Goal: Task Accomplishment & Management: Manage account settings

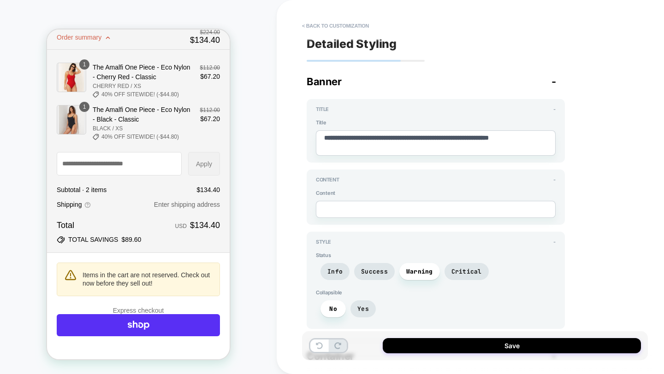
scroll to position [62, 0]
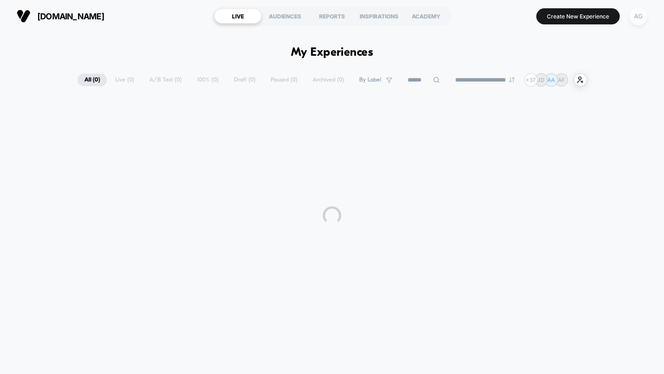
click at [645, 18] on div "AG" at bounding box center [638, 16] width 18 height 18
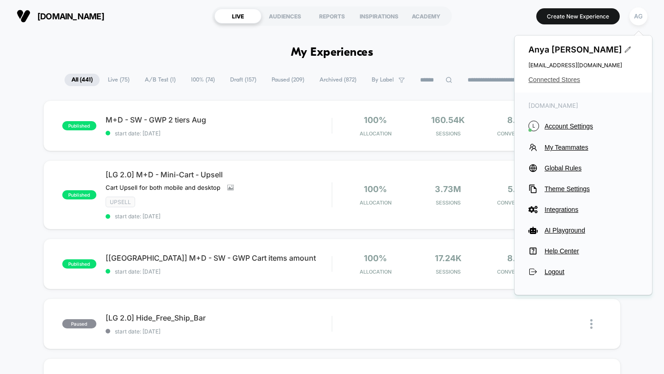
click at [571, 78] on span "Connected Stores" at bounding box center [583, 79] width 110 height 7
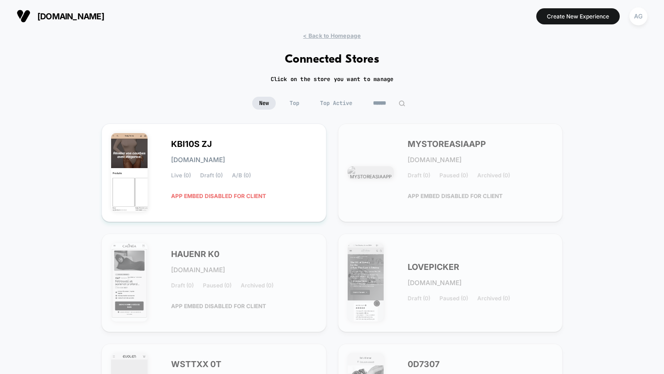
click at [384, 105] on input at bounding box center [389, 103] width 46 height 13
paste input "**********"
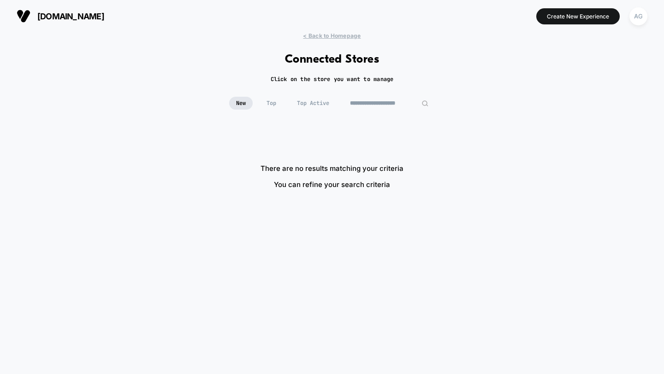
drag, startPoint x: 375, startPoint y: 102, endPoint x: 286, endPoint y: 101, distance: 89.0
click at [291, 102] on div "**********" at bounding box center [332, 103] width 206 height 13
drag, startPoint x: 398, startPoint y: 105, endPoint x: 383, endPoint y: 105, distance: 15.2
click at [383, 105] on input "**********" at bounding box center [389, 103] width 92 height 13
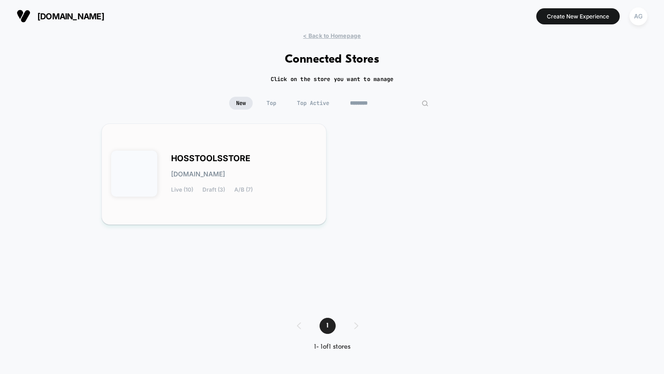
type input "********"
click at [205, 196] on div "HOSSTOOLSSTORE [DOMAIN_NAME] Live (10) Draft (3) A/B (7)" at bounding box center [214, 174] width 206 height 82
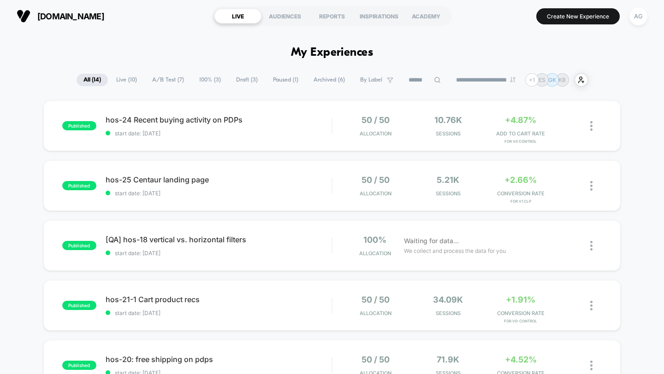
click at [215, 78] on span "100% ( 3 )" at bounding box center [210, 80] width 36 height 12
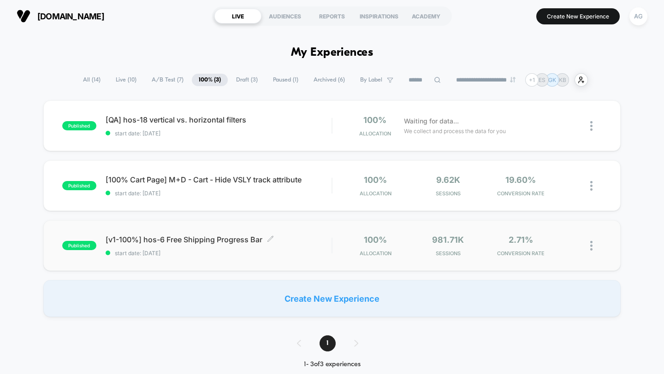
click at [246, 254] on span "start date: [DATE]" at bounding box center [219, 253] width 226 height 7
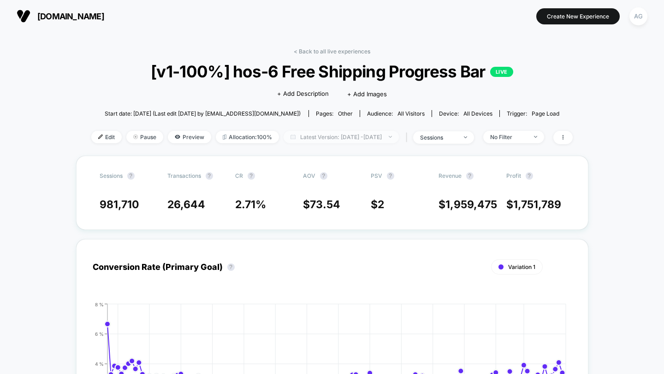
click at [350, 136] on span "Latest Version: [DATE] - [DATE]" at bounding box center [341, 137] width 115 height 12
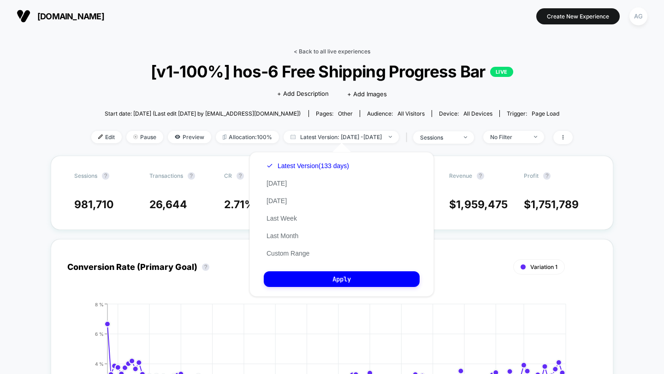
click at [324, 53] on link "< Back to all live experiences" at bounding box center [332, 51] width 77 height 7
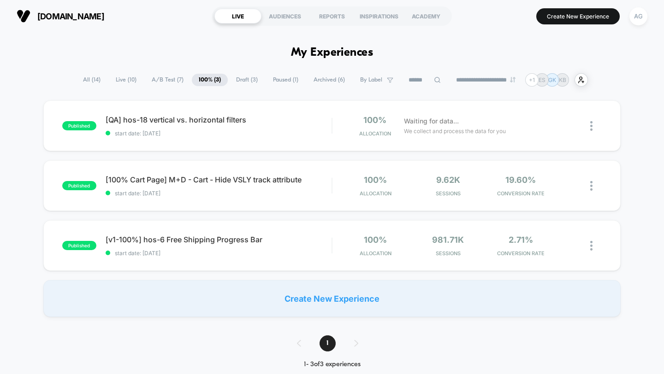
click at [328, 80] on span "Archived ( 6 )" at bounding box center [329, 80] width 45 height 12
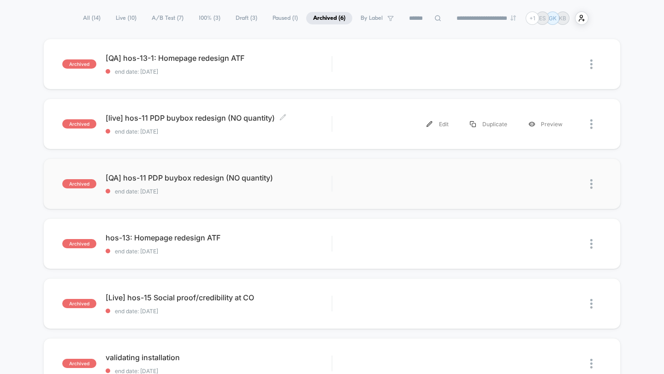
scroll to position [15, 0]
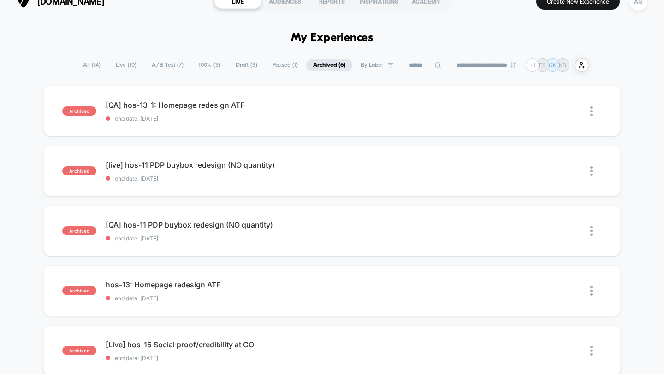
click at [278, 68] on span "Paused ( 1 )" at bounding box center [285, 65] width 39 height 12
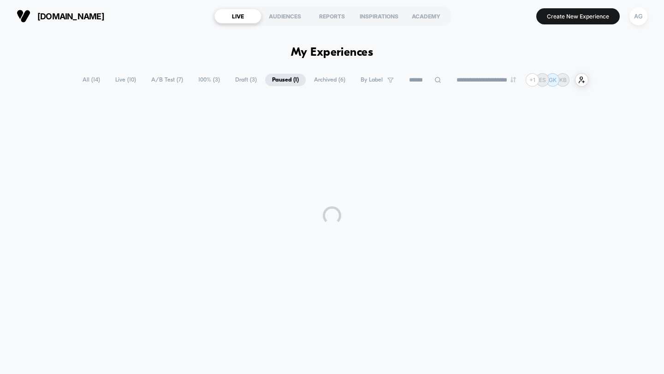
scroll to position [0, 0]
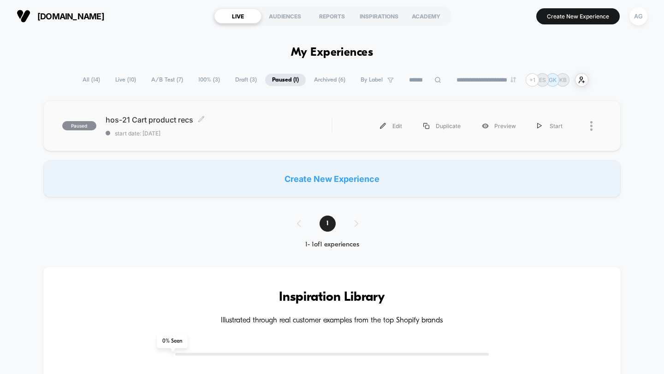
click at [216, 128] on div "hos-21 Cart product recs Click to edit experience details Click to edit experie…" at bounding box center [219, 126] width 226 height 22
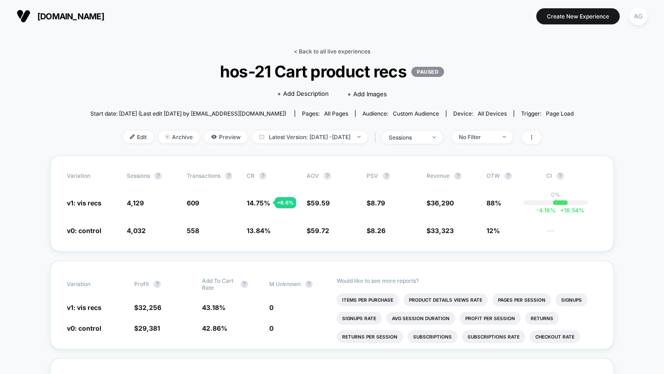
click at [324, 51] on link "< Back to all live experiences" at bounding box center [332, 51] width 77 height 7
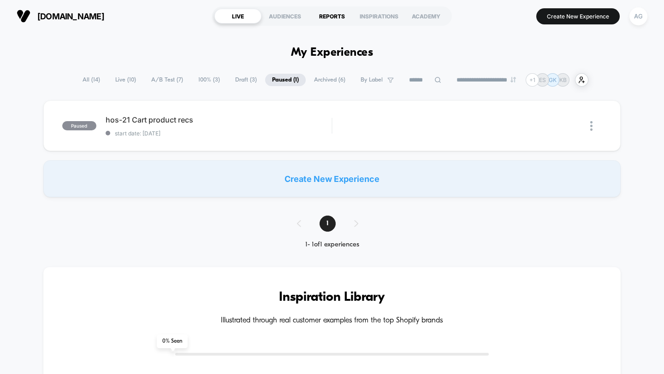
click at [322, 13] on div "REPORTS" at bounding box center [331, 16] width 47 height 15
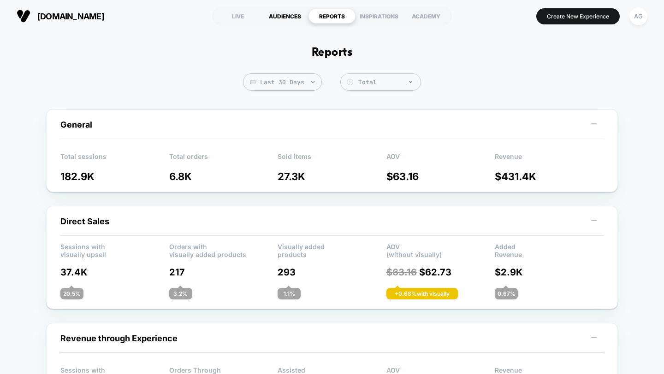
click at [294, 16] on div "AUDIENCES" at bounding box center [284, 16] width 47 height 15
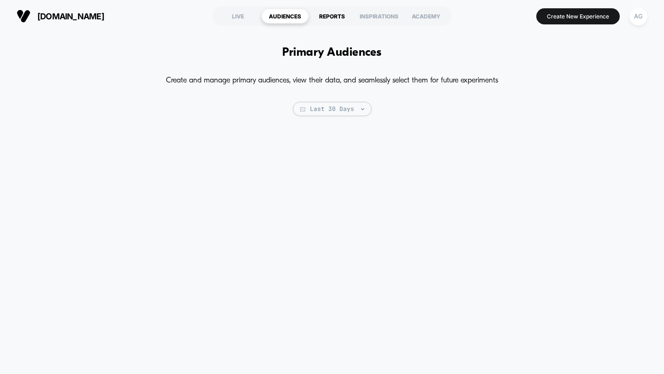
click at [333, 11] on div "REPORTS" at bounding box center [331, 16] width 47 height 15
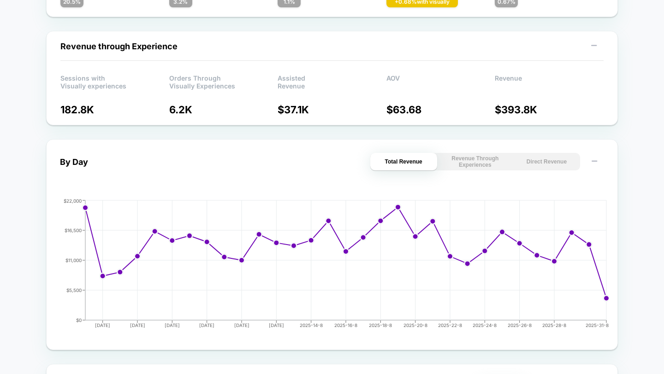
scroll to position [303, 0]
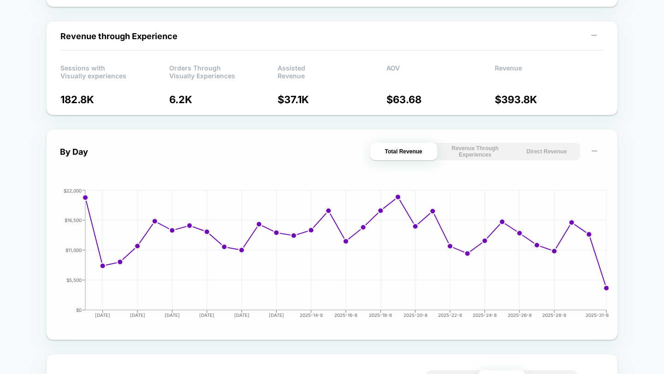
click at [533, 155] on button "Direct Revenue" at bounding box center [546, 152] width 67 height 18
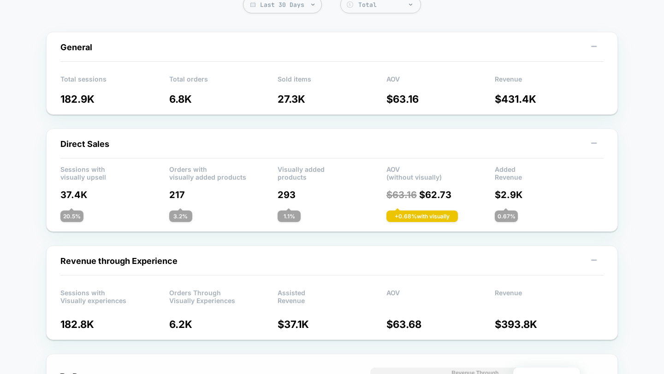
scroll to position [0, 0]
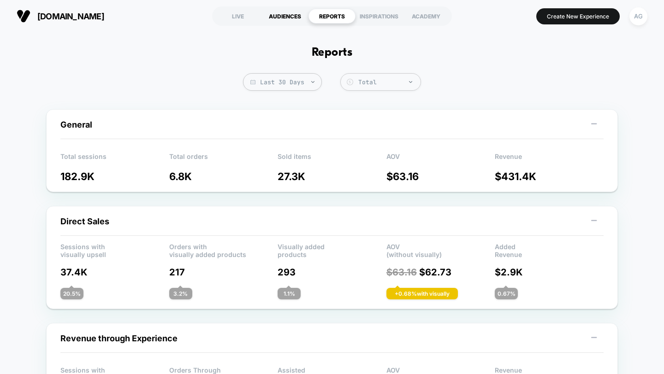
click at [274, 17] on div "AUDIENCES" at bounding box center [284, 16] width 47 height 15
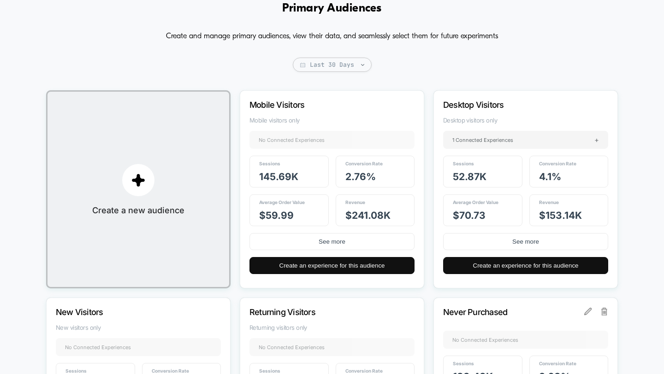
scroll to position [59, 0]
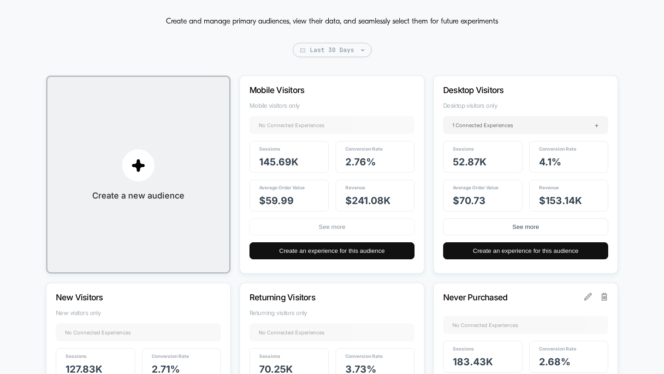
click at [329, 225] on button "See more" at bounding box center [331, 227] width 165 height 17
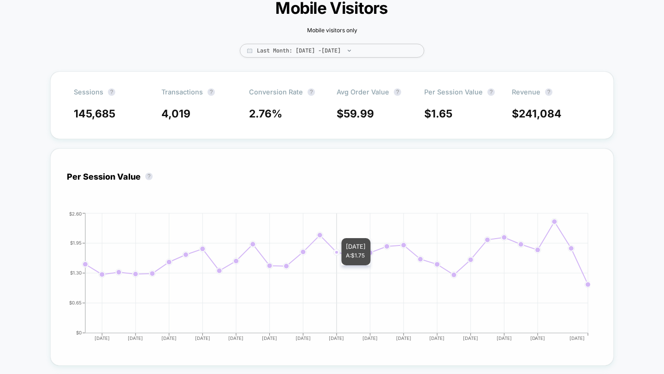
scroll to position [47, 0]
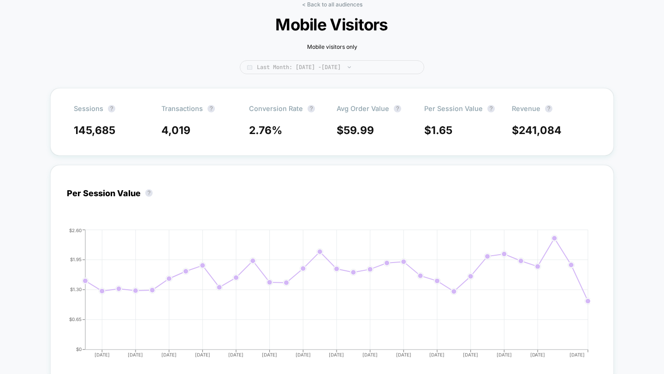
click at [327, 65] on span "Last Month: [DATE] - [DATE]" at bounding box center [332, 67] width 184 height 14
select select "*"
select select "****"
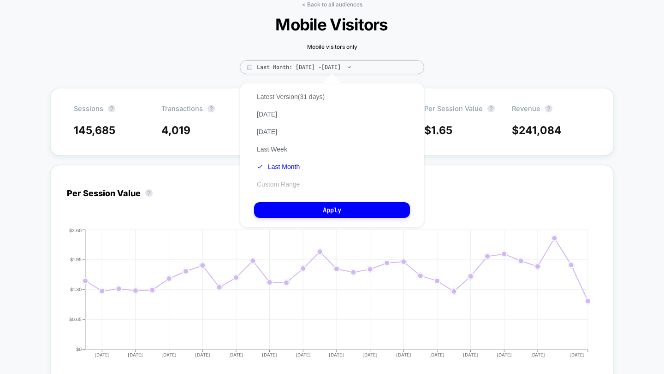
click at [288, 180] on div "Latest Version (31 days) [DATE] [DATE] Last Week Last Month Custom Range" at bounding box center [290, 140] width 73 height 105
click at [288, 184] on button "Custom Range" at bounding box center [278, 184] width 48 height 8
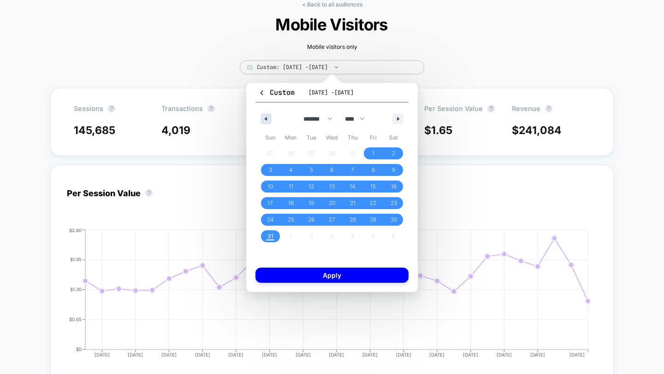
click at [264, 120] on icon "button" at bounding box center [264, 119] width 5 height 4
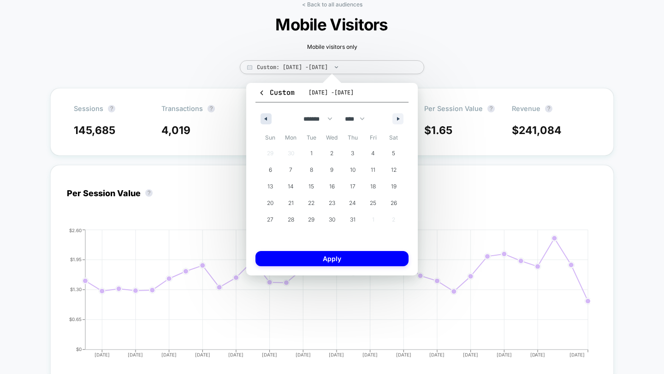
click at [264, 120] on icon "button" at bounding box center [264, 119] width 5 height 4
click at [313, 151] on span "1" at bounding box center [311, 154] width 21 height 12
click at [400, 123] on button "button" at bounding box center [397, 118] width 11 height 11
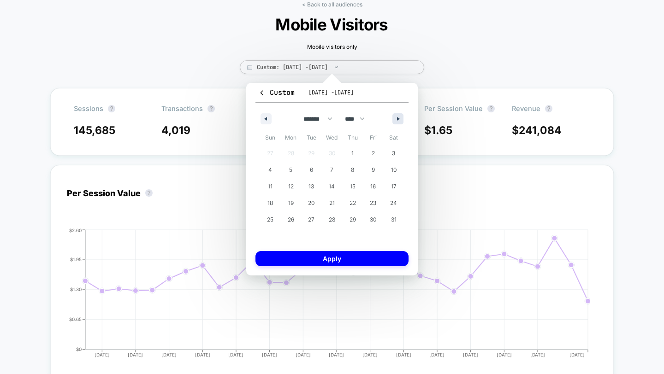
click at [400, 123] on button "button" at bounding box center [397, 118] width 11 height 11
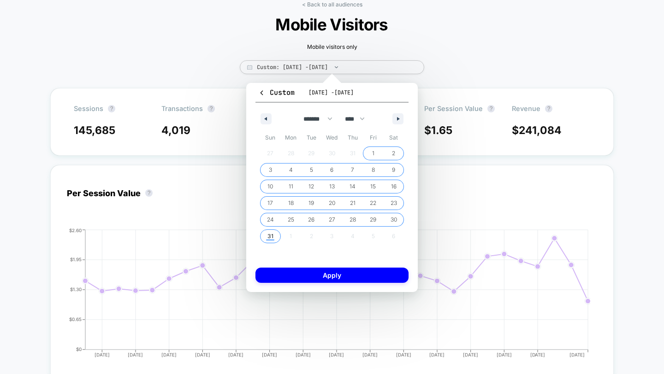
select select "*"
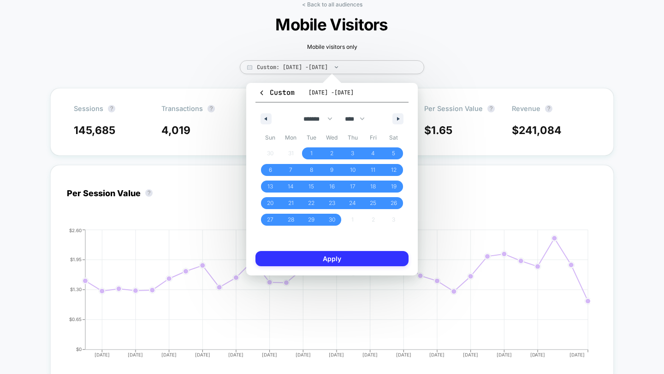
click at [300, 261] on button "Apply" at bounding box center [331, 258] width 153 height 15
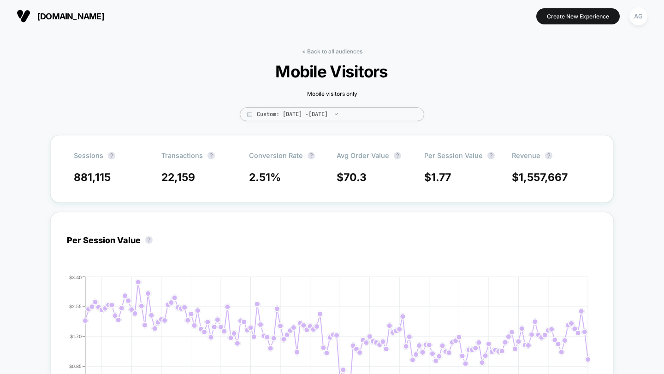
drag, startPoint x: 303, startPoint y: 52, endPoint x: 357, endPoint y: 30, distance: 58.0
click at [642, 17] on div "AG" at bounding box center [638, 16] width 18 height 18
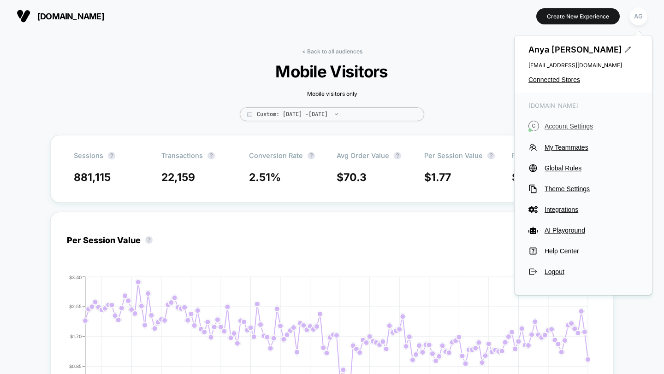
click at [580, 126] on span "Account Settings" at bounding box center [592, 126] width 94 height 7
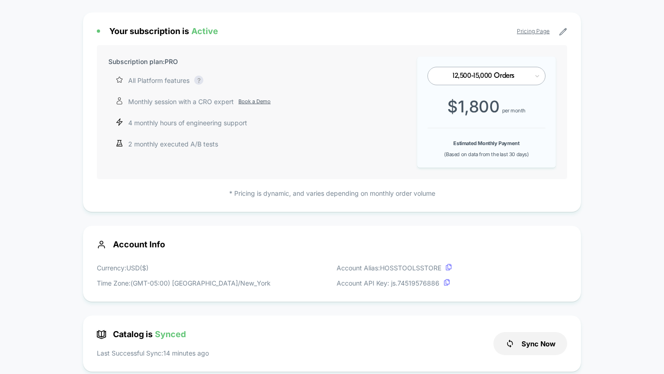
scroll to position [86, 0]
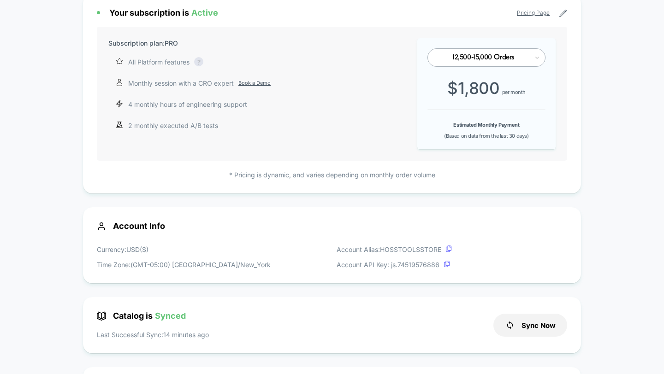
click at [372, 170] on div "Your subscription is Active Pricing Page Subscription plan: PRO All Platform fe…" at bounding box center [332, 94] width 498 height 200
click at [372, 173] on p "* Pricing is dynamic, and varies depending on monthly order volume" at bounding box center [332, 175] width 470 height 10
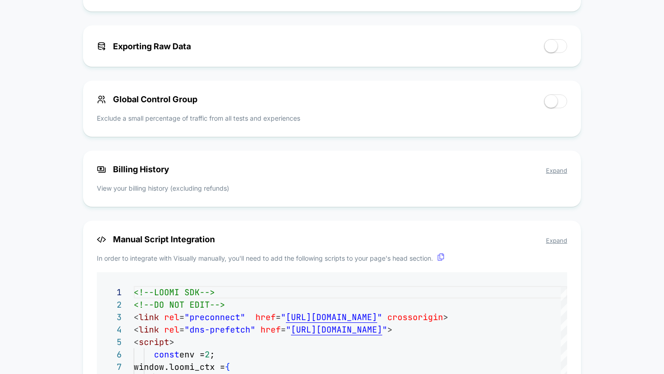
scroll to position [647, 0]
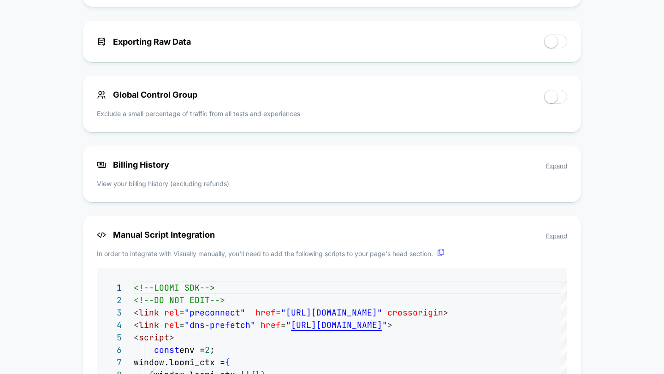
click at [549, 167] on span "Expand" at bounding box center [556, 165] width 21 height 7
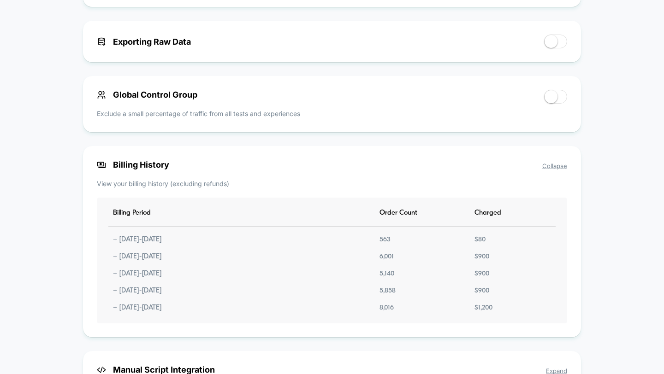
scroll to position [650, 0]
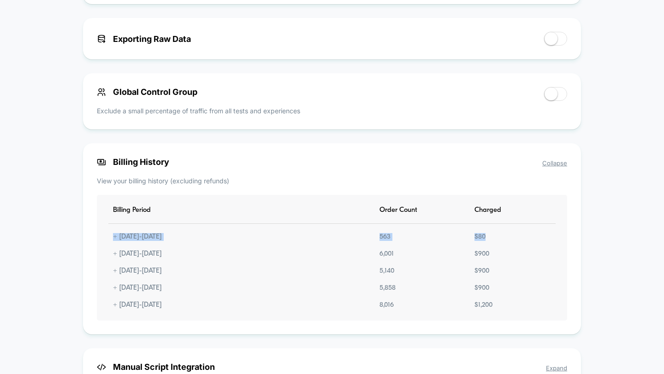
drag, startPoint x: 485, startPoint y: 243, endPoint x: 485, endPoint y: 231, distance: 12.9
click at [485, 231] on div "Billing Period Order Count Charged + [DATE] - [DATE] 563 $ 80 + [DATE] - [DATE]…" at bounding box center [332, 258] width 470 height 126
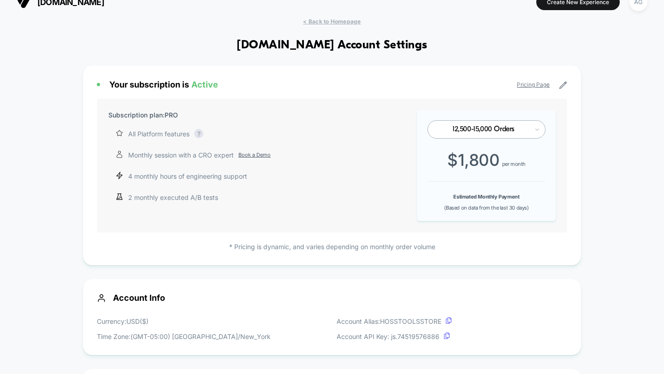
scroll to position [0, 0]
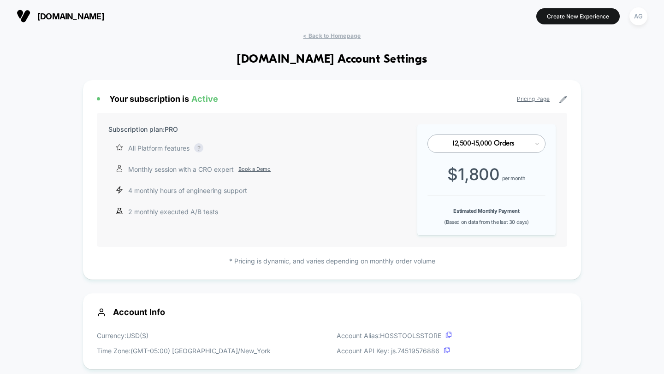
click at [339, 35] on span "< Back to Homepage" at bounding box center [332, 35] width 58 height 7
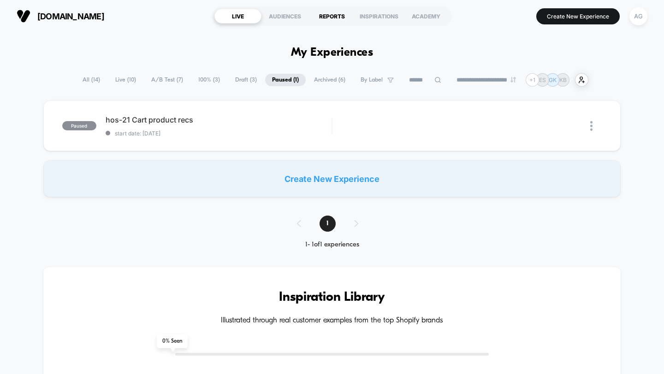
click at [326, 16] on div "REPORTS" at bounding box center [331, 16] width 47 height 15
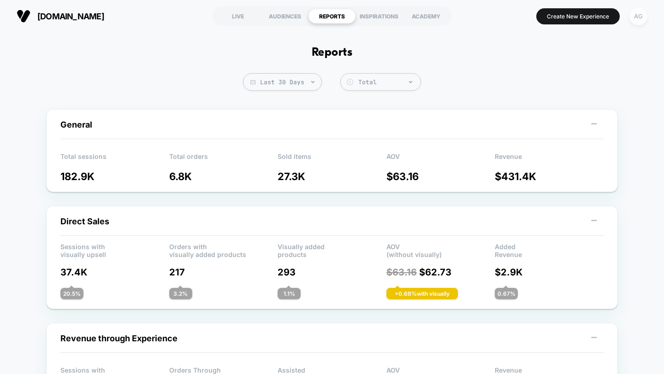
click at [637, 16] on div "AG" at bounding box center [638, 16] width 18 height 18
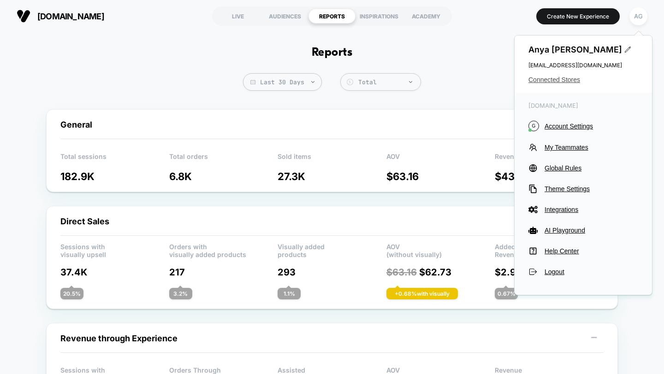
click at [556, 77] on span "Connected Stores" at bounding box center [583, 79] width 110 height 7
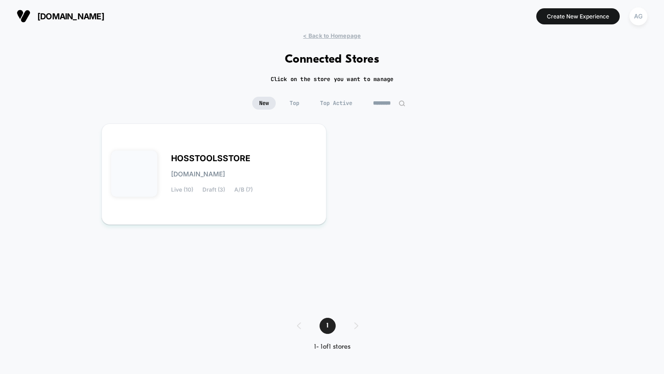
click at [386, 104] on input "********" at bounding box center [389, 103] width 46 height 13
click at [386, 104] on input "********" at bounding box center [389, 103] width 92 height 13
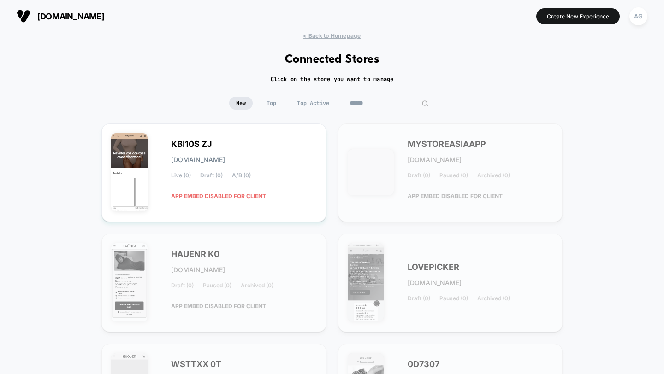
click at [369, 101] on input at bounding box center [389, 103] width 92 height 13
click at [322, 101] on span "Top Active" at bounding box center [313, 103] width 46 height 13
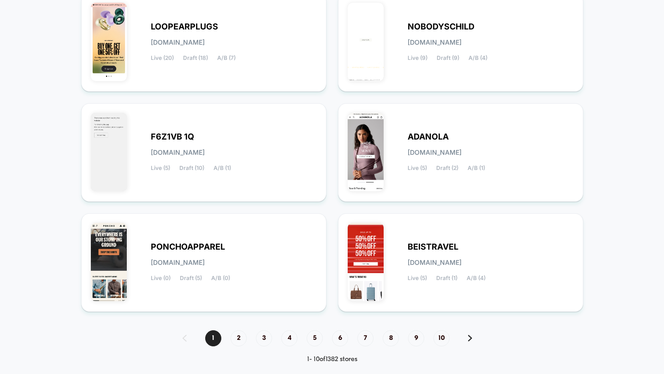
scroll to position [364, 0]
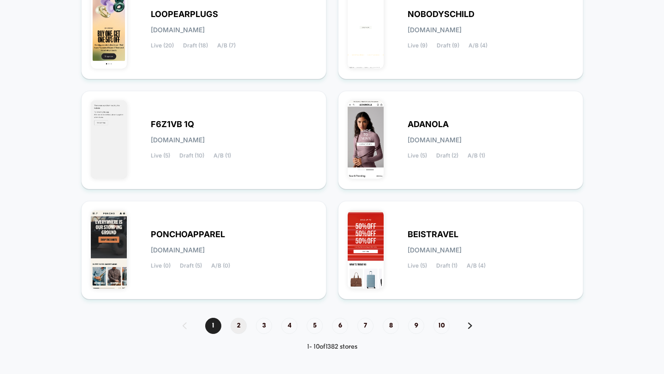
click at [240, 324] on span "2" at bounding box center [239, 326] width 16 height 16
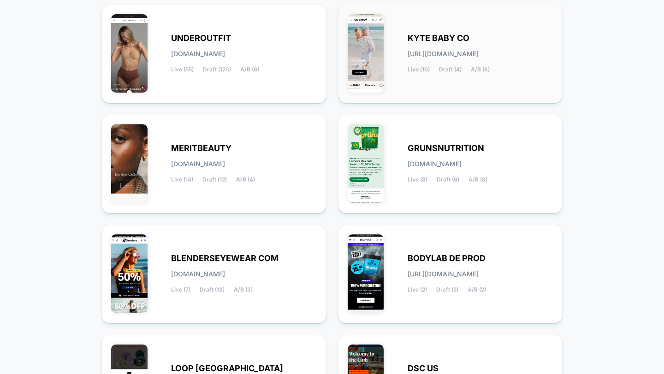
scroll to position [141, 0]
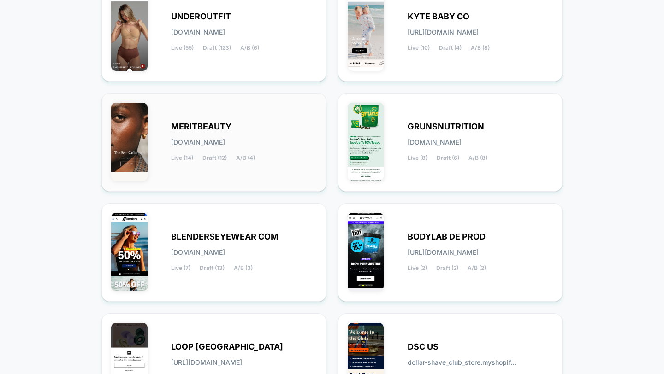
click at [272, 151] on div "MERITBEAUTY [DOMAIN_NAME] Live (14) Draft (12) A/B (4)" at bounding box center [244, 143] width 146 height 38
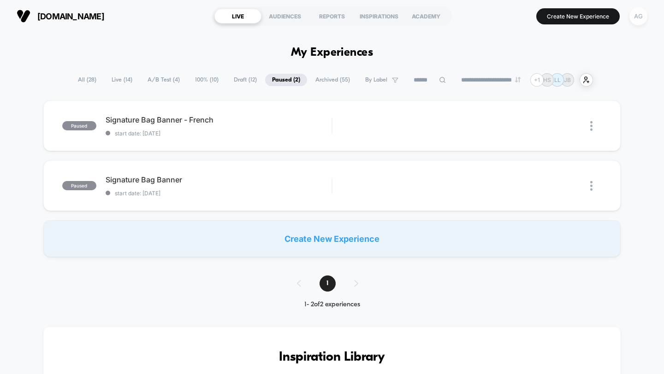
click at [639, 11] on div "AG" at bounding box center [638, 16] width 18 height 18
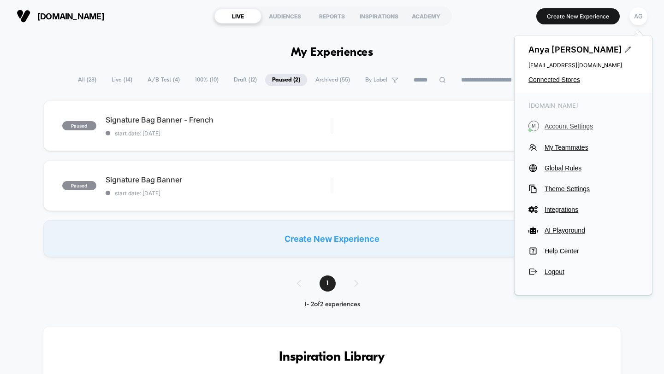
click at [567, 123] on span "Account Settings" at bounding box center [592, 126] width 94 height 7
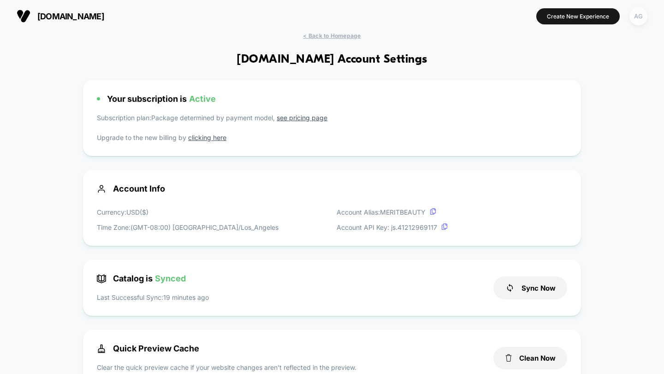
click at [637, 18] on div "AG" at bounding box center [638, 16] width 18 height 18
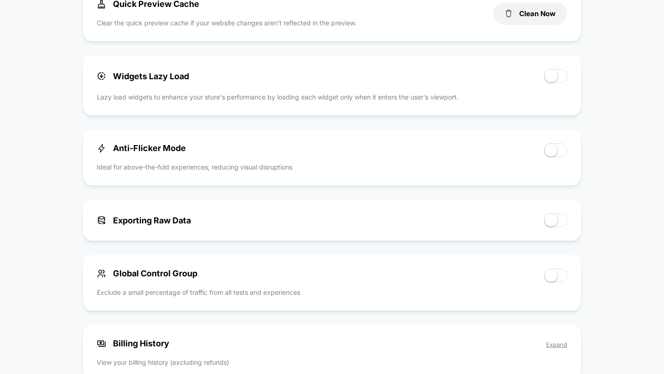
scroll to position [519, 0]
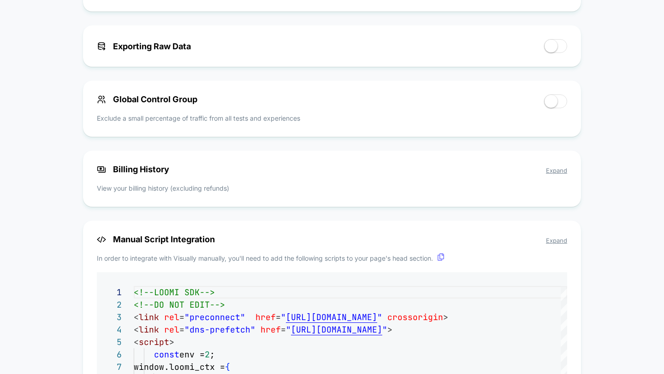
drag, startPoint x: 548, startPoint y: 174, endPoint x: 558, endPoint y: 173, distance: 9.2
click at [548, 174] on span "Expand" at bounding box center [556, 170] width 21 height 7
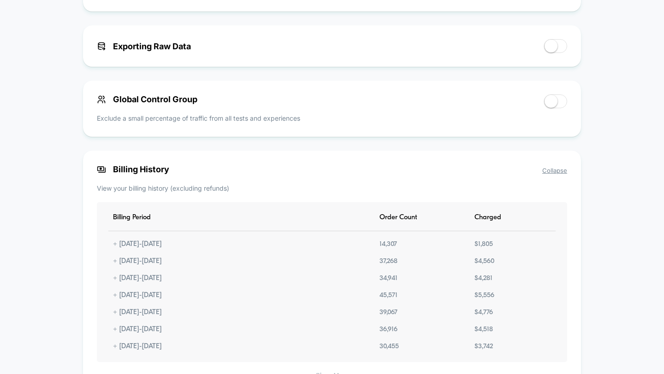
click at [558, 173] on span "Collapse" at bounding box center [554, 170] width 25 height 7
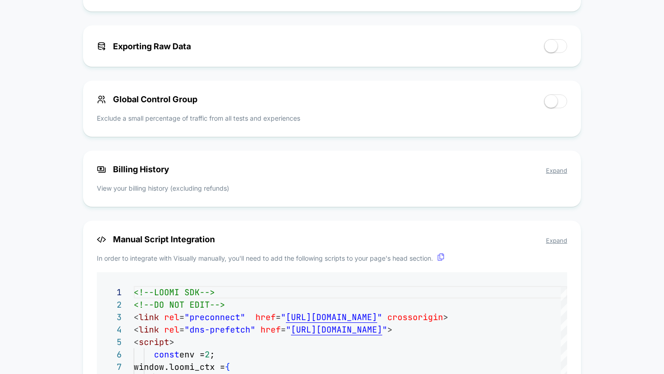
click at [558, 173] on span "Expand" at bounding box center [556, 170] width 21 height 7
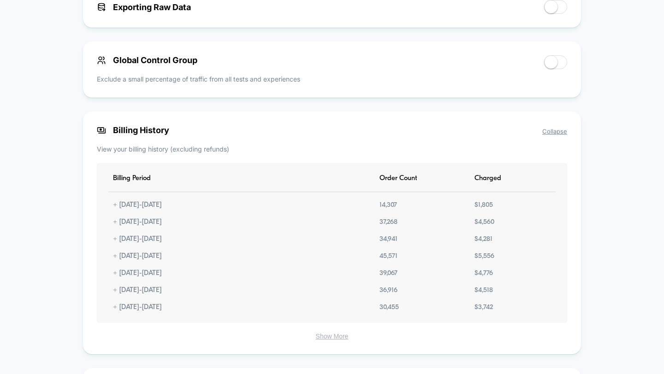
scroll to position [0, 0]
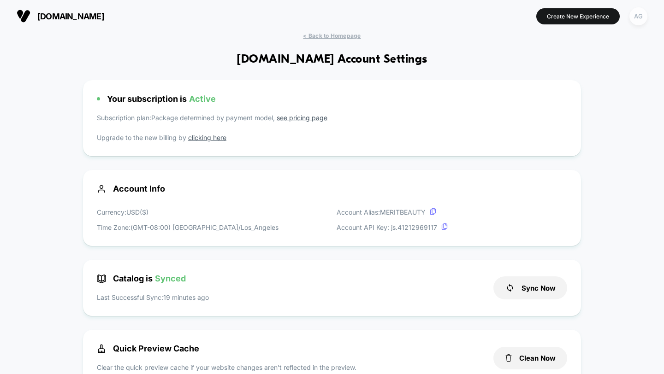
click at [636, 18] on div "AG" at bounding box center [638, 16] width 18 height 18
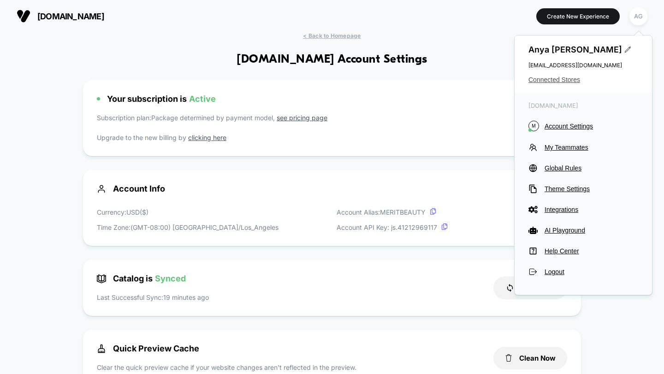
click at [573, 79] on span "Connected Stores" at bounding box center [583, 79] width 110 height 7
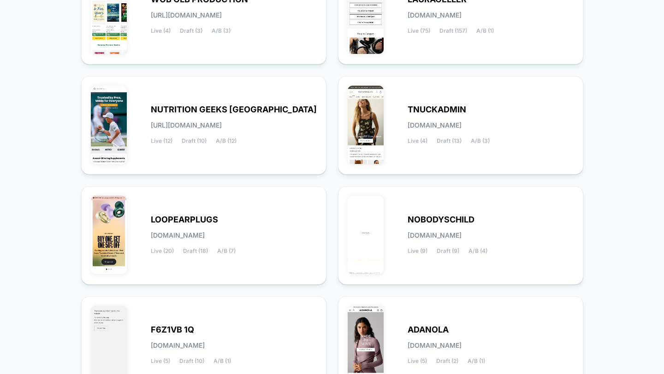
scroll to position [364, 0]
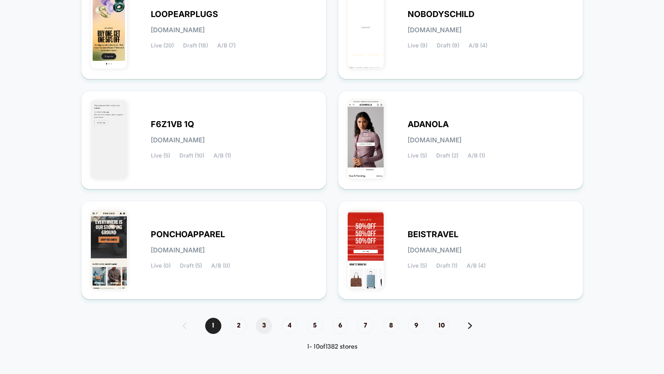
click at [263, 325] on span "3" at bounding box center [264, 326] width 16 height 16
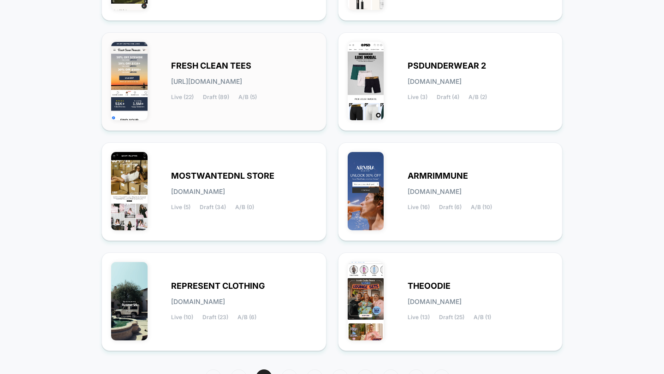
scroll to position [344, 0]
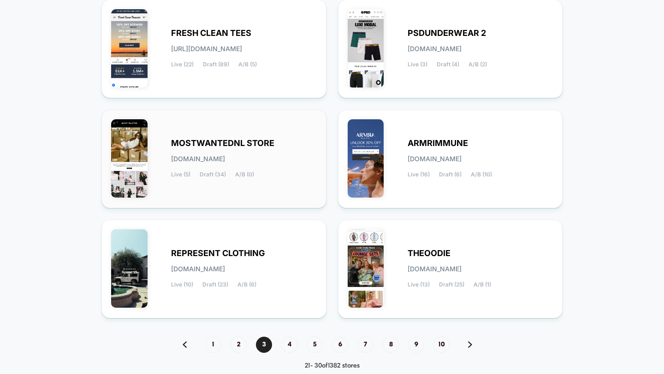
click at [289, 142] on div "MOSTWANTEDNL STORE [DOMAIN_NAME] Live (5) Draft (34) A/B (0)" at bounding box center [244, 159] width 146 height 38
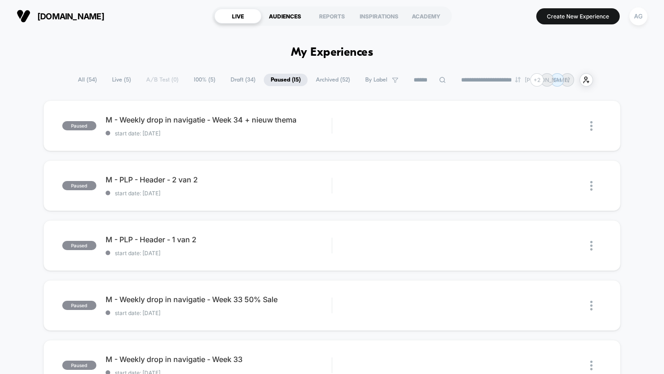
click at [273, 17] on div "AUDIENCES" at bounding box center [284, 16] width 47 height 15
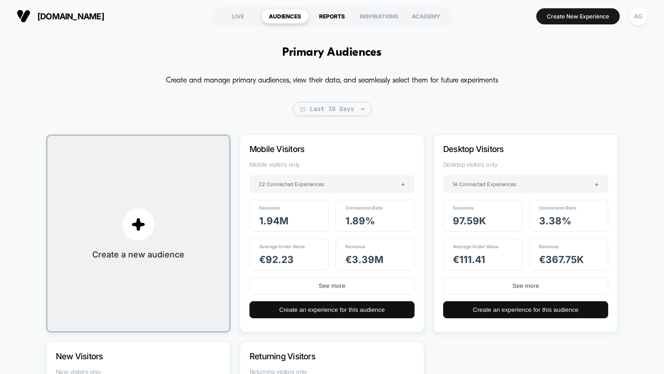
click at [336, 22] on div "REPORTS" at bounding box center [331, 16] width 47 height 15
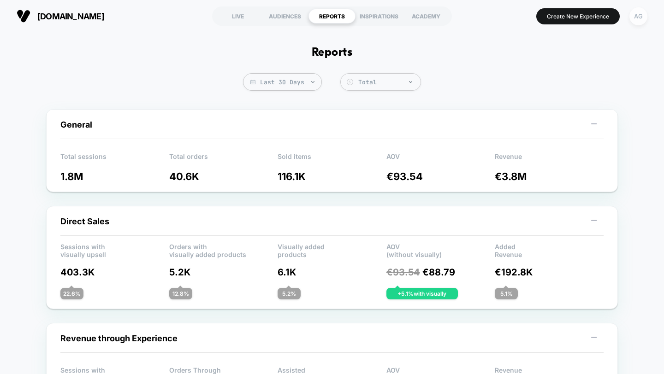
click at [637, 12] on div "AG" at bounding box center [638, 16] width 18 height 18
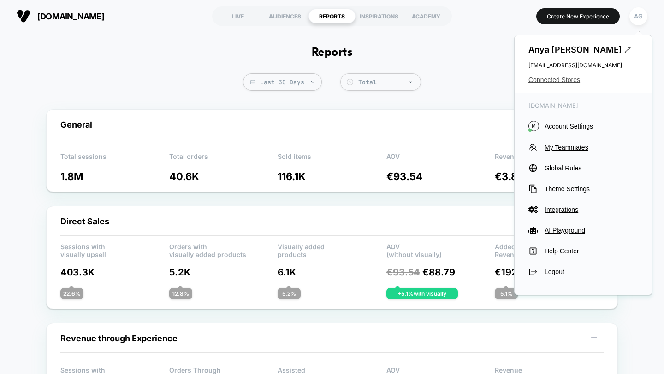
click at [564, 78] on span "Connected Stores" at bounding box center [583, 79] width 110 height 7
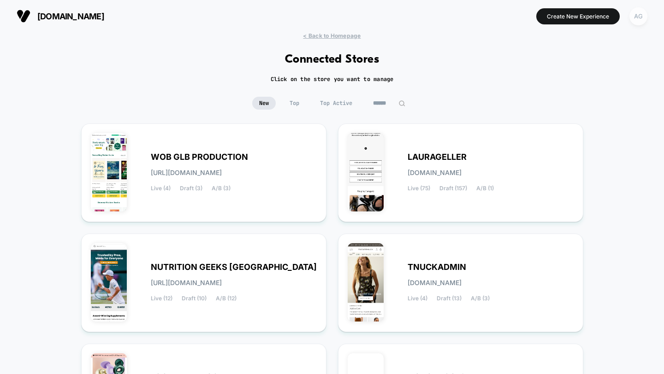
click at [637, 17] on div "AG" at bounding box center [638, 16] width 18 height 18
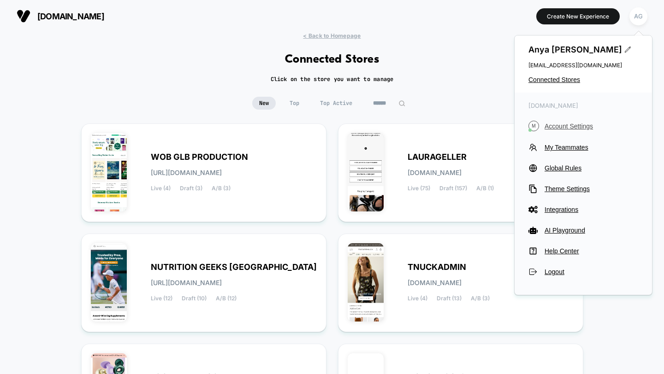
click at [564, 123] on span "Account Settings" at bounding box center [592, 126] width 94 height 7
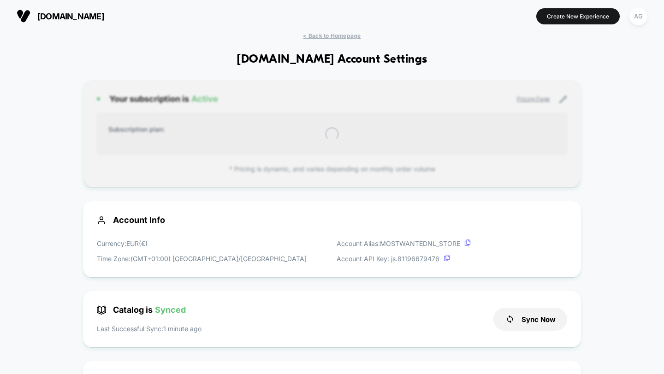
scroll to position [125, 0]
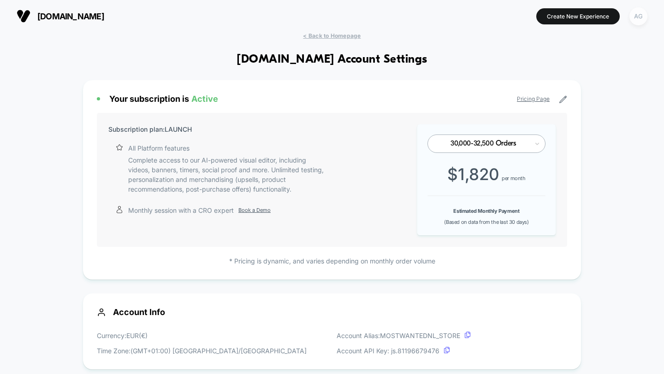
click at [634, 21] on div "AG" at bounding box center [638, 16] width 18 height 18
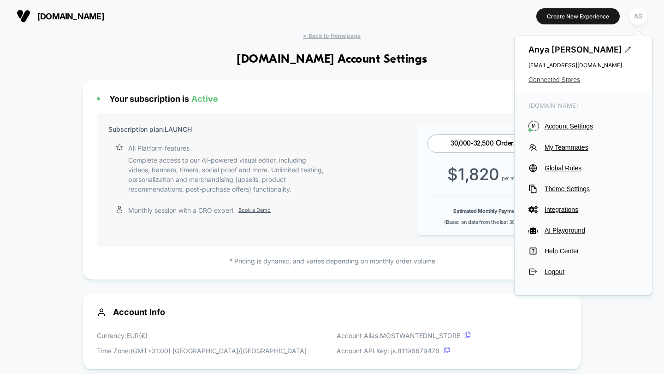
click at [578, 77] on span "Connected Stores" at bounding box center [583, 79] width 110 height 7
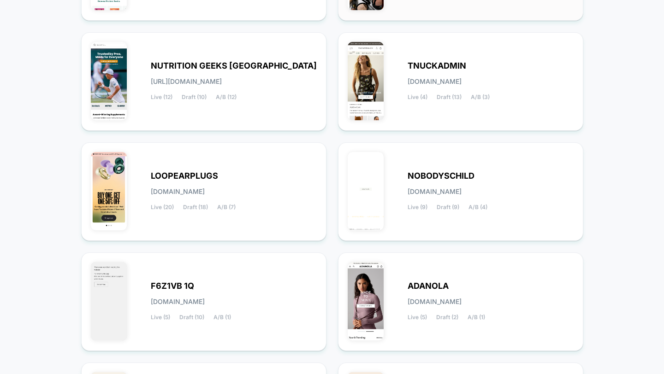
scroll to position [364, 0]
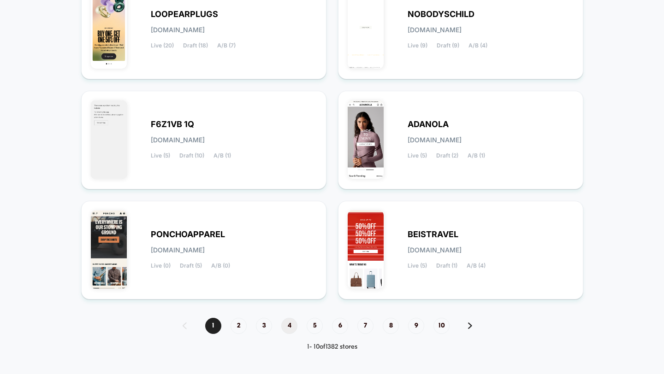
click at [295, 322] on span "4" at bounding box center [289, 326] width 16 height 16
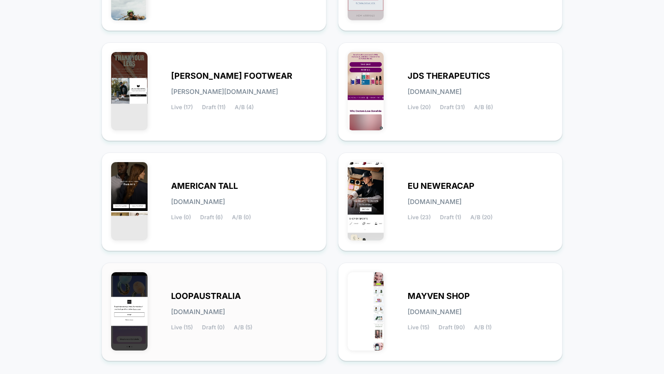
scroll to position [277, 0]
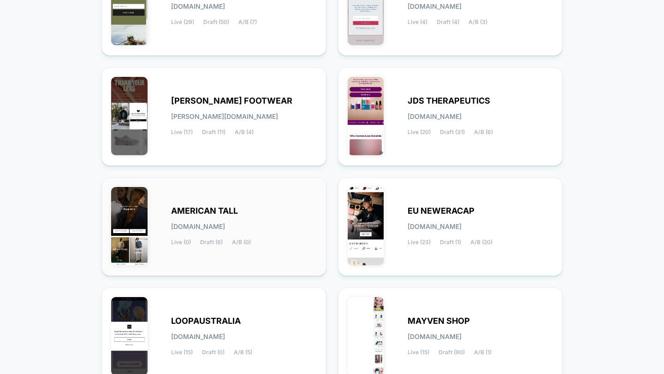
click at [248, 218] on div "AMERICAN TALL [DOMAIN_NAME] Live (0) Draft (6) A/B (0)" at bounding box center [244, 227] width 146 height 38
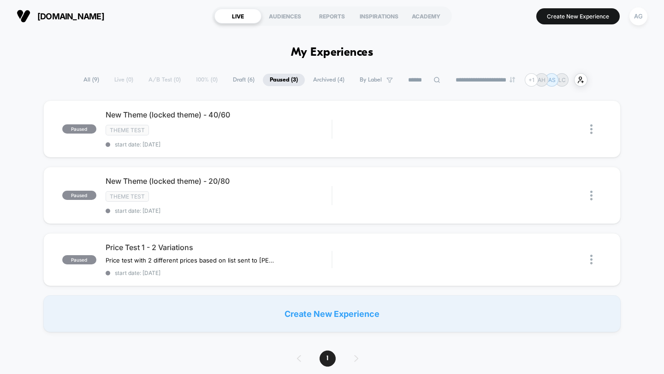
click at [231, 79] on span "Draft ( 6 )" at bounding box center [244, 80] width 36 height 12
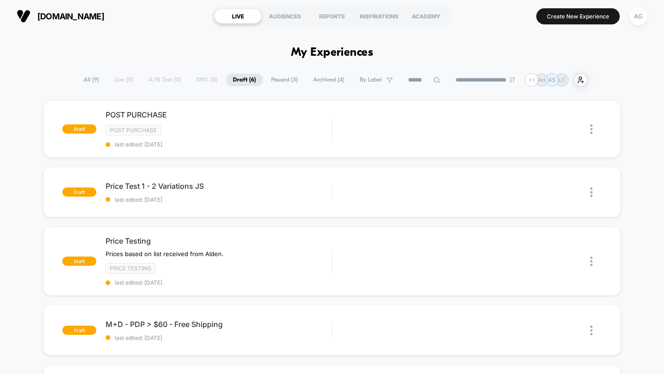
click at [87, 81] on span "All ( 9 )" at bounding box center [92, 80] width 30 height 12
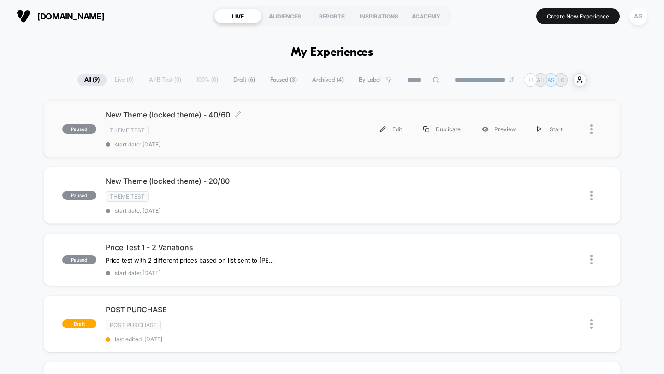
click at [220, 137] on div "New Theme (locked theme) - 40/60 Click to edit experience details Click to edit…" at bounding box center [219, 129] width 226 height 38
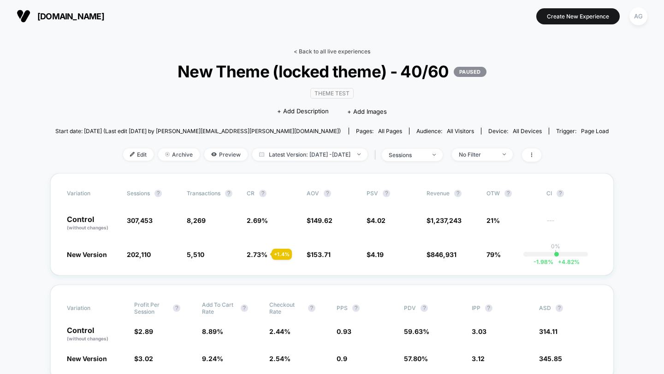
click at [329, 53] on link "< Back to all live experiences" at bounding box center [332, 51] width 77 height 7
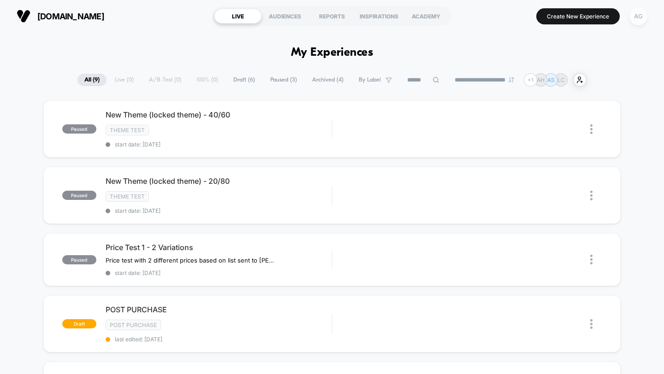
click at [643, 13] on div "AG" at bounding box center [638, 16] width 18 height 18
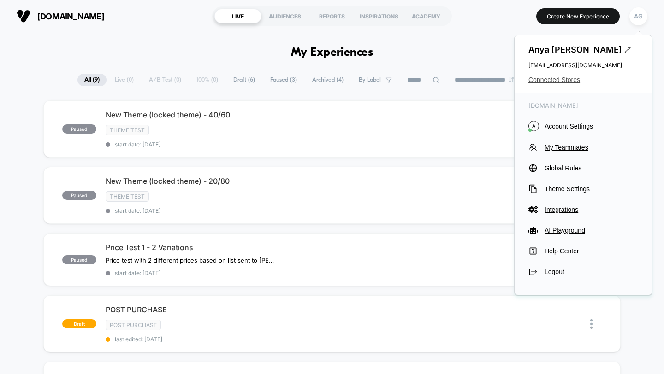
click at [557, 80] on span "Connected Stores" at bounding box center [583, 79] width 110 height 7
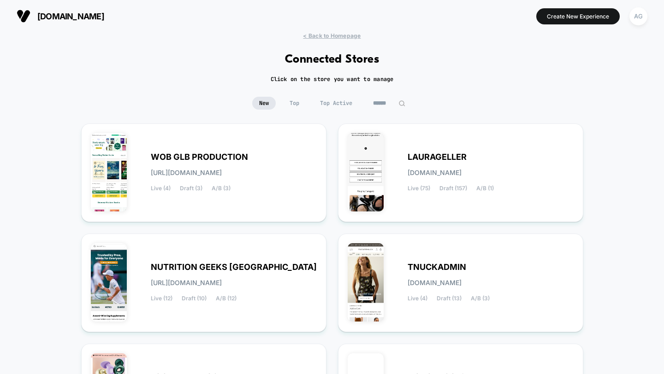
scroll to position [364, 0]
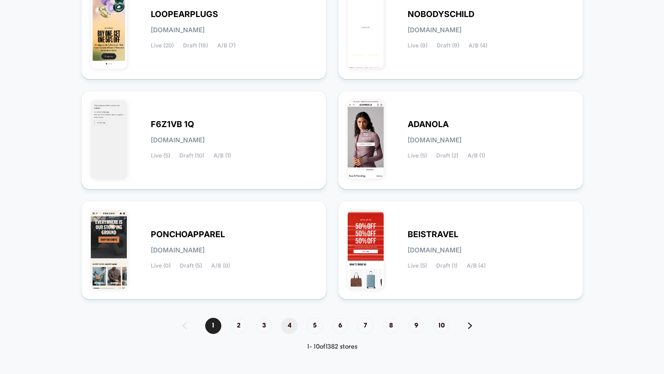
click at [293, 324] on span "4" at bounding box center [289, 326] width 16 height 16
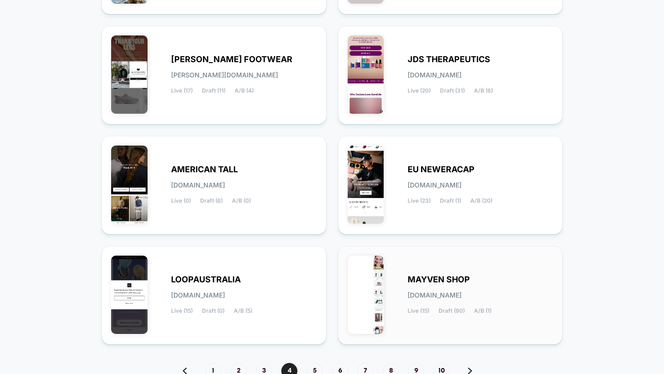
scroll to position [310, 0]
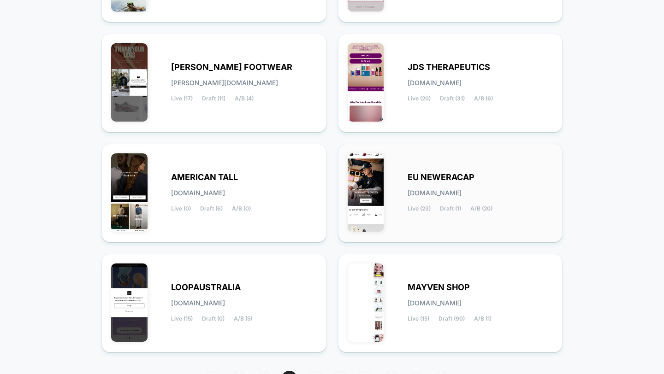
click at [391, 216] on div "EU NEWERACAP [DOMAIN_NAME] Live (23) Draft (1) A/B (20)" at bounding box center [451, 193] width 206 height 79
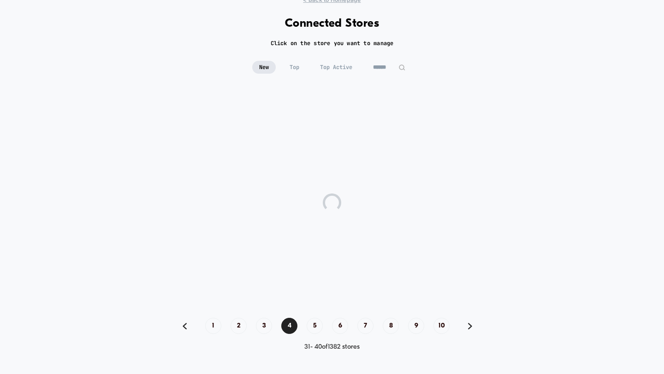
scroll to position [0, 0]
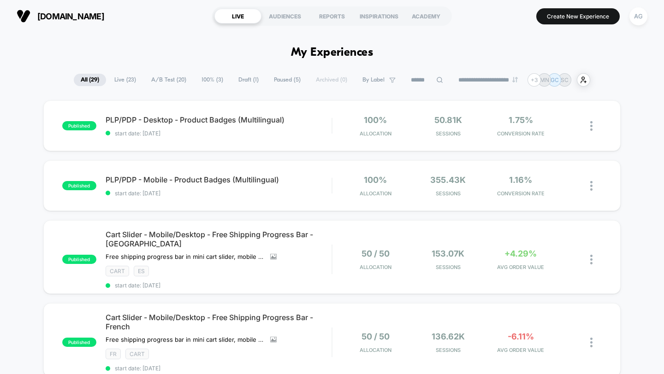
click at [205, 77] on span "100% ( 3 )" at bounding box center [213, 80] width 36 height 12
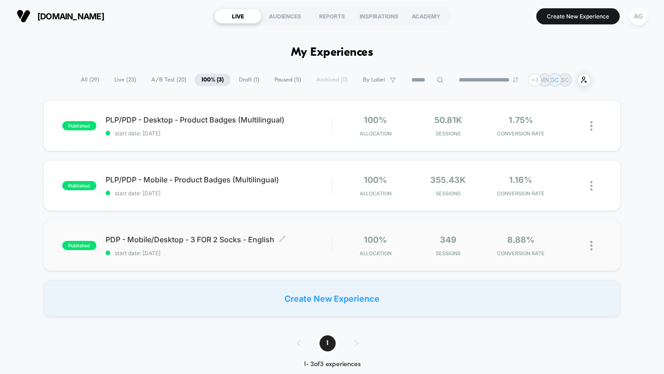
click at [264, 255] on span "start date: [DATE]" at bounding box center [219, 253] width 226 height 7
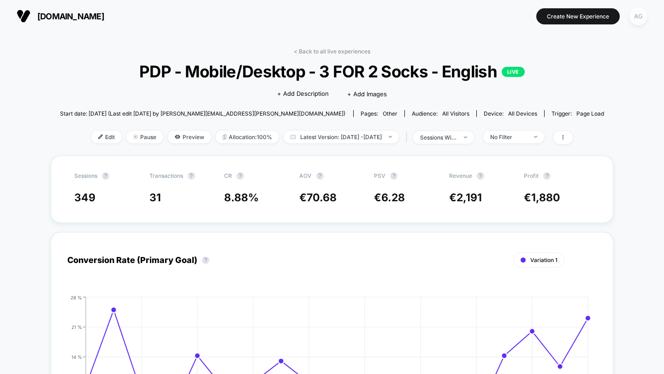
click at [637, 19] on div "AG" at bounding box center [638, 16] width 18 height 18
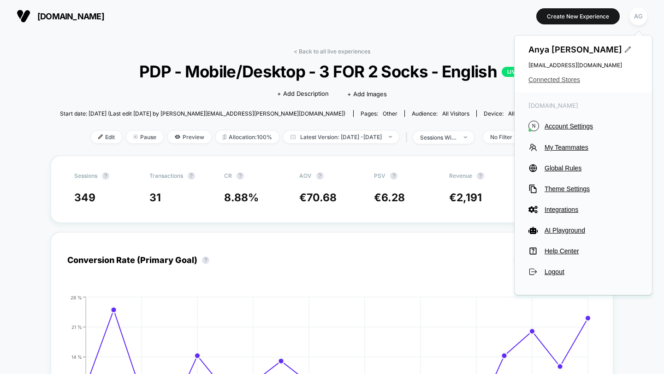
click at [573, 79] on span "Connected Stores" at bounding box center [583, 79] width 110 height 7
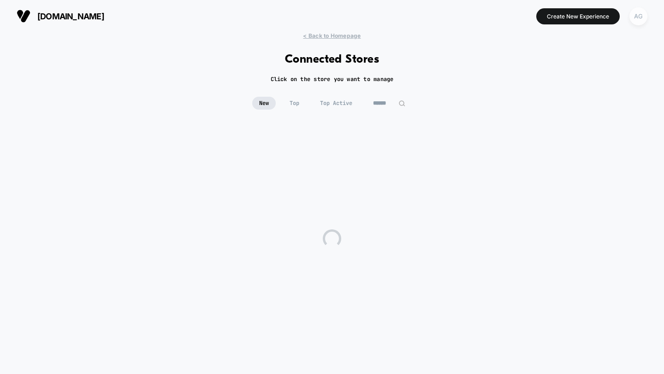
click at [643, 19] on div "AG" at bounding box center [638, 16] width 18 height 18
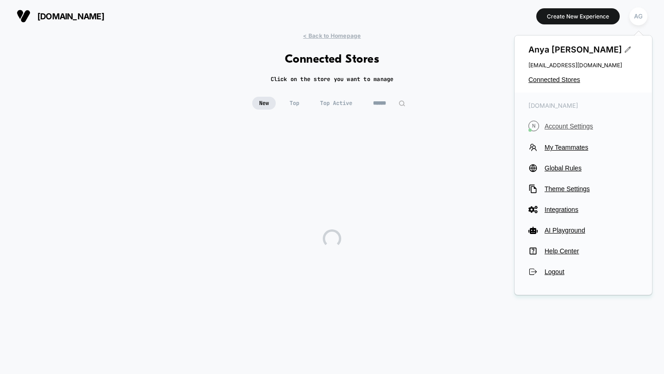
click at [565, 129] on span "Account Settings" at bounding box center [592, 126] width 94 height 7
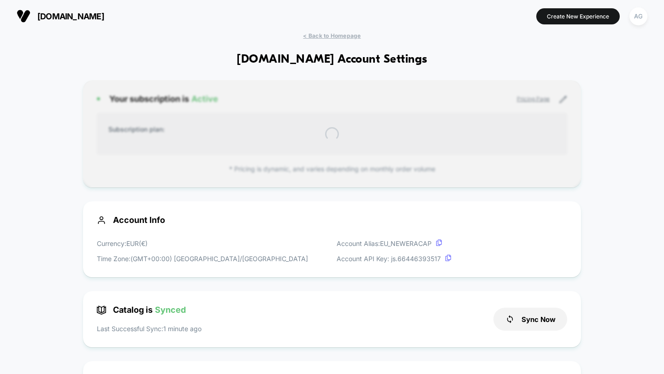
scroll to position [125, 0]
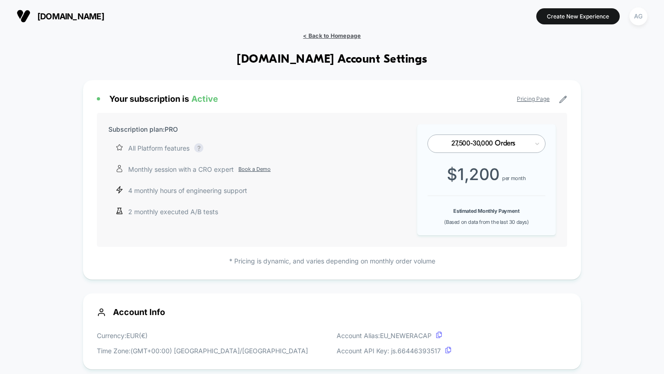
click at [330, 34] on span "< Back to Homepage" at bounding box center [332, 35] width 58 height 7
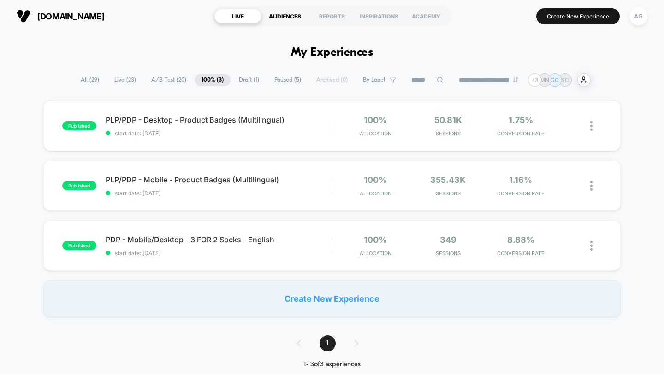
click at [293, 16] on div "AUDIENCES" at bounding box center [284, 16] width 47 height 15
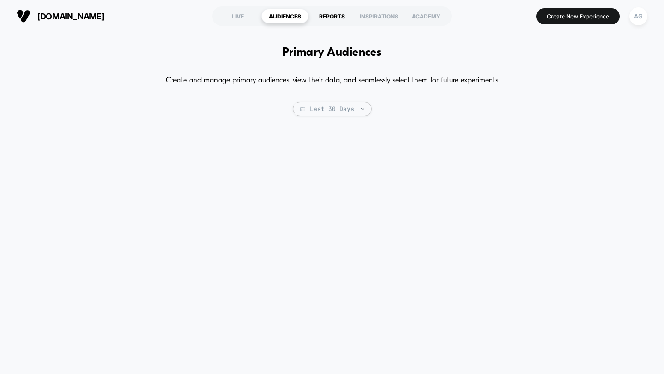
click at [325, 16] on div "REPORTS" at bounding box center [331, 16] width 47 height 15
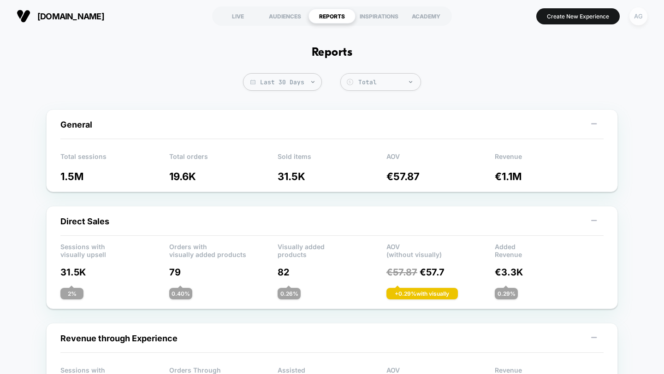
click at [638, 12] on div "AG" at bounding box center [638, 16] width 18 height 18
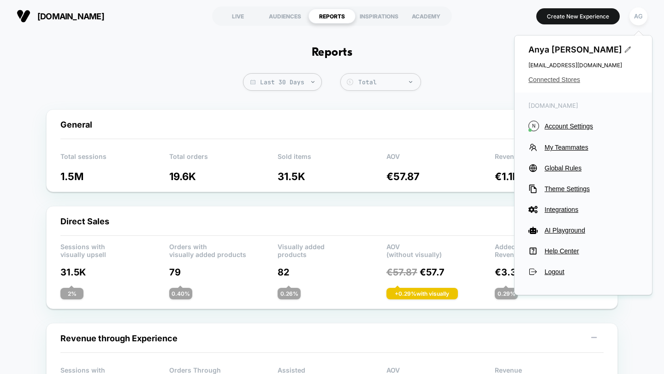
click at [576, 79] on span "Connected Stores" at bounding box center [583, 79] width 110 height 7
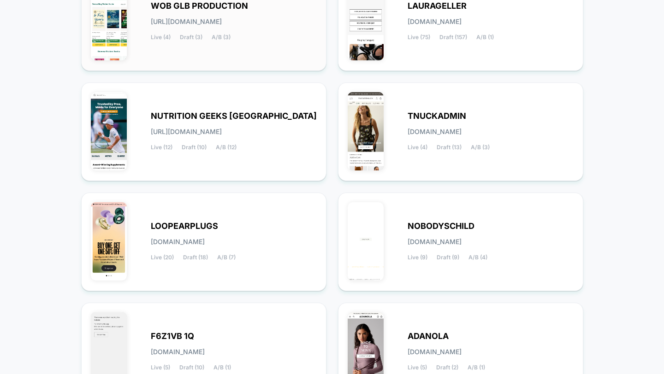
scroll to position [364, 0]
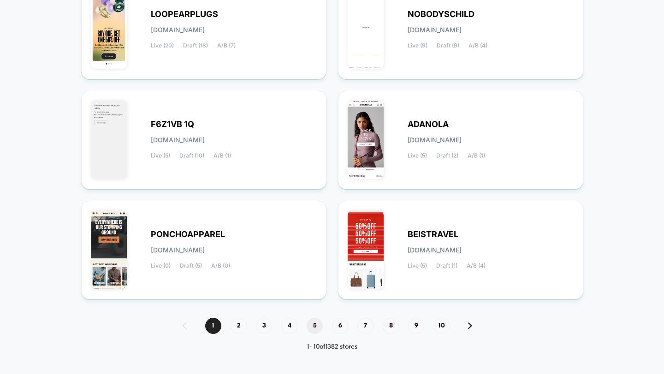
click at [314, 328] on span "5" at bounding box center [315, 326] width 16 height 16
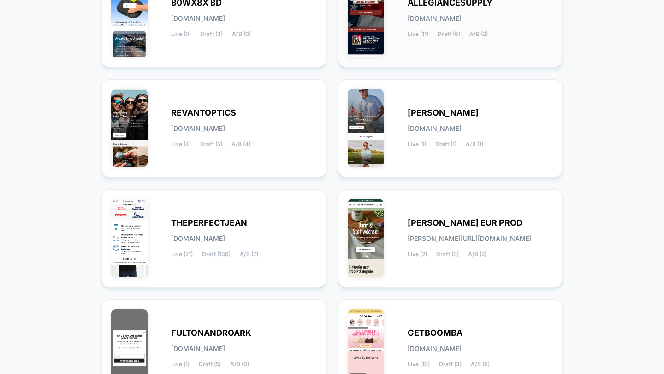
scroll to position [158, 0]
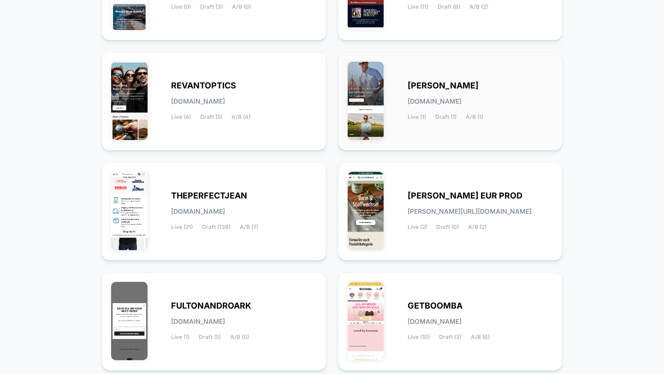
click at [424, 125] on div "[PERSON_NAME] [DOMAIN_NAME] Live (1) Draft (1) A/B (1)" at bounding box center [451, 101] width 206 height 79
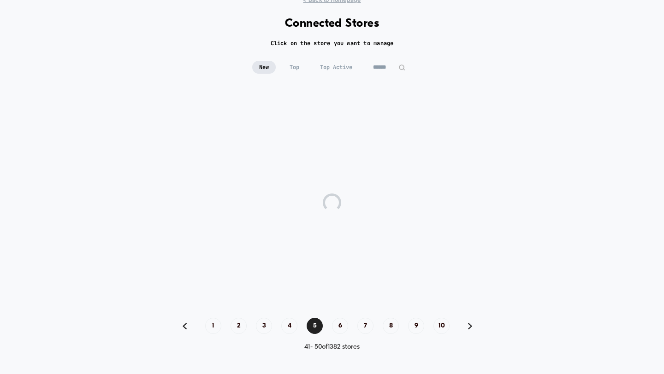
scroll to position [36, 0]
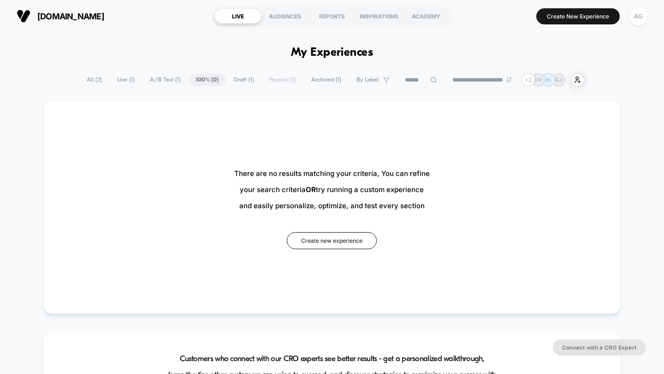
click at [114, 78] on span "Live ( 1 )" at bounding box center [125, 80] width 31 height 12
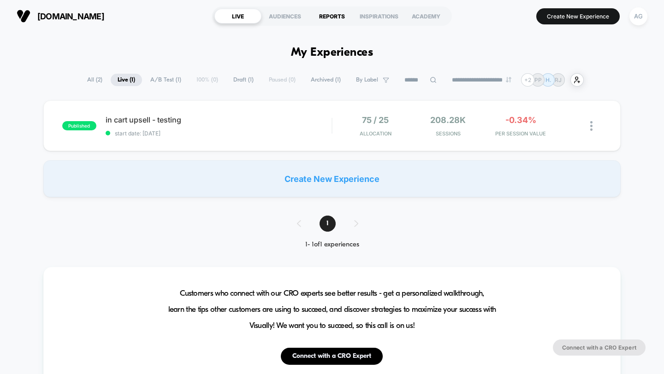
click at [326, 13] on div "REPORTS" at bounding box center [331, 16] width 47 height 15
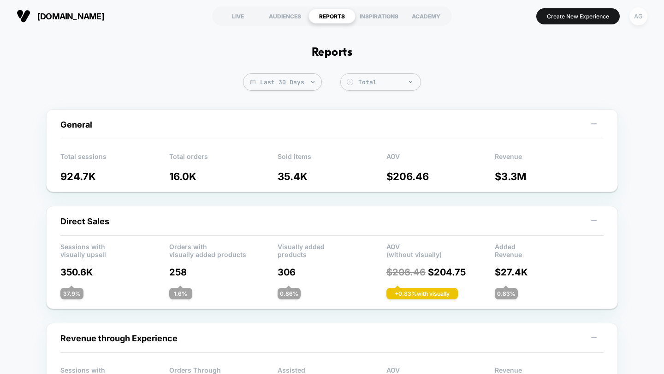
click at [638, 22] on div "AG" at bounding box center [638, 16] width 18 height 18
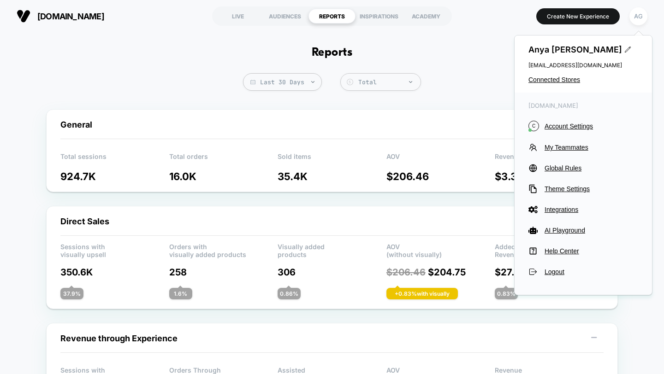
drag, startPoint x: 574, startPoint y: 80, endPoint x: 584, endPoint y: 179, distance: 99.7
click at [584, 179] on div "[PERSON_NAME] [EMAIL_ADDRESS][DOMAIN_NAME] Connected Stores [DOMAIN_NAME] C Acc…" at bounding box center [583, 165] width 138 height 261
click at [577, 123] on span "Account Settings" at bounding box center [592, 126] width 94 height 7
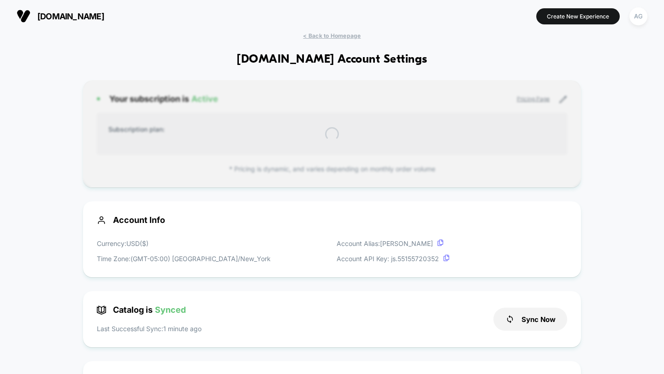
scroll to position [125, 0]
